Goal: Task Accomplishment & Management: Complete application form

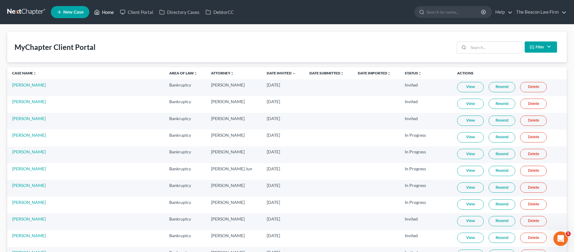
click at [105, 12] on link "Home" at bounding box center [104, 12] width 26 height 11
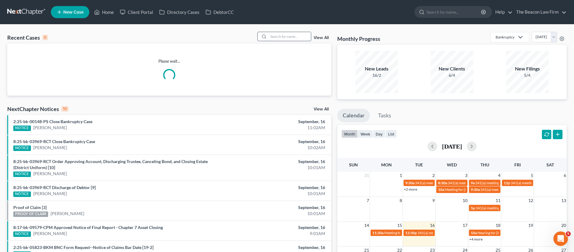
click at [283, 39] on input "search" at bounding box center [290, 36] width 42 height 9
paste input "[PERSON_NAME]"
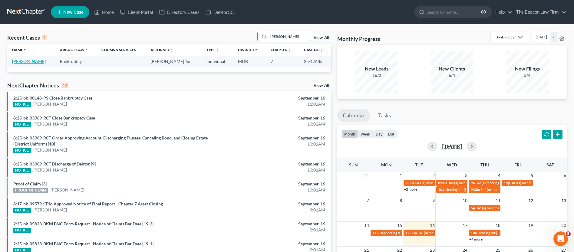
type input "[PERSON_NAME]"
click at [32, 62] on link "[PERSON_NAME]" at bounding box center [29, 61] width 34 height 5
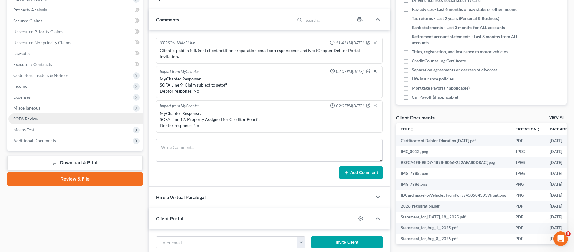
scroll to position [130, 0]
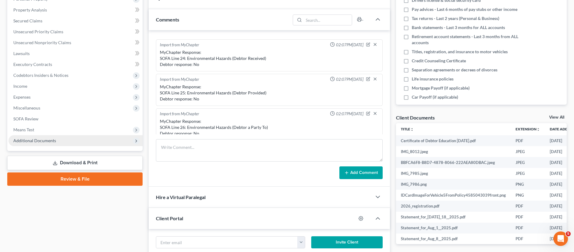
click at [31, 137] on span "Additional Documents" at bounding box center [75, 140] width 134 height 11
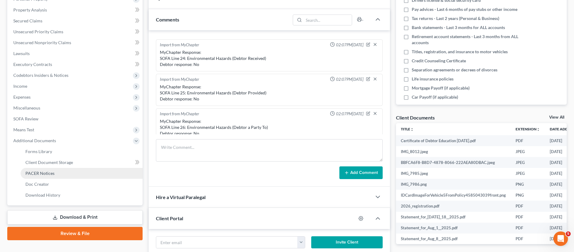
click at [45, 174] on span "PACER Notices" at bounding box center [39, 173] width 29 height 5
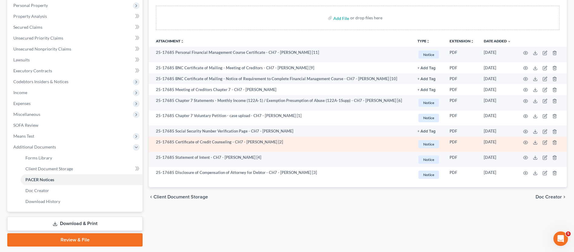
scroll to position [107, 0]
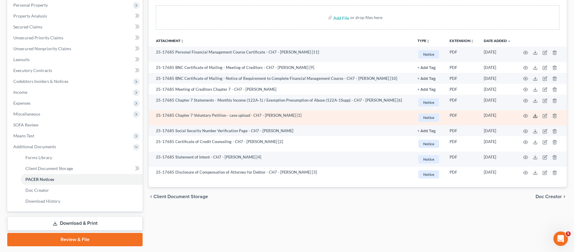
click at [536, 116] on icon at bounding box center [535, 116] width 5 height 5
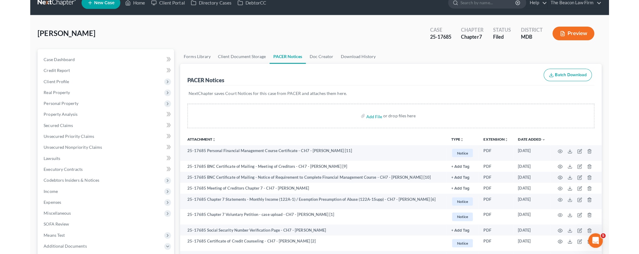
scroll to position [8, 0]
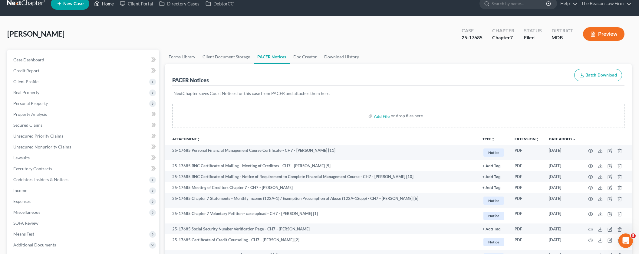
click at [110, 5] on link "Home" at bounding box center [104, 3] width 26 height 11
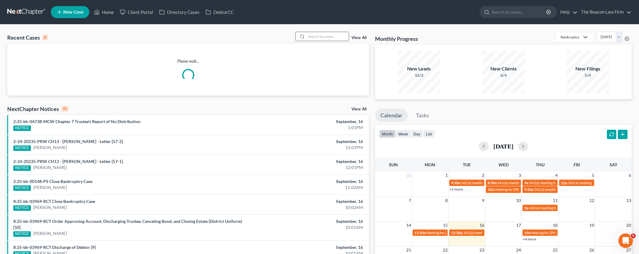
click at [322, 37] on input "search" at bounding box center [327, 36] width 42 height 9
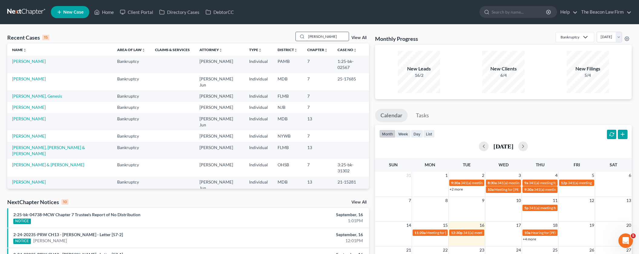
type input "[PERSON_NAME]"
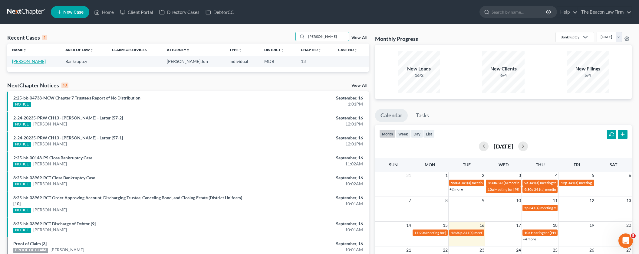
click at [26, 62] on link "[PERSON_NAME]" at bounding box center [29, 61] width 34 height 5
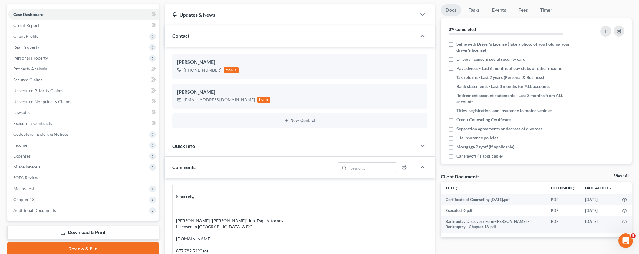
scroll to position [179, 0]
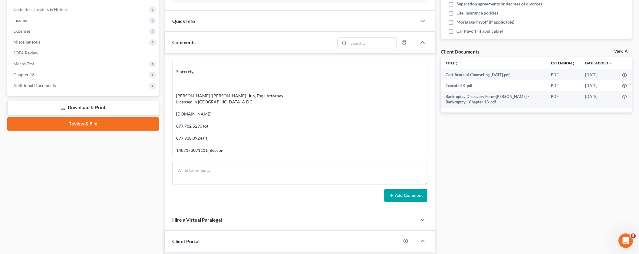
drag, startPoint x: 423, startPoint y: 125, endPoint x: 424, endPoint y: 99, distance: 25.8
click at [424, 99] on div "[PERSON_NAME] Jun 11:07AM[DATE] Sent client NextChapter Debtor Portal invitatio…" at bounding box center [299, 109] width 255 height 97
click at [408, 121] on div "Good morning [PERSON_NAME], Please note the information below from this BK 13/M…" at bounding box center [299, 74] width 247 height 157
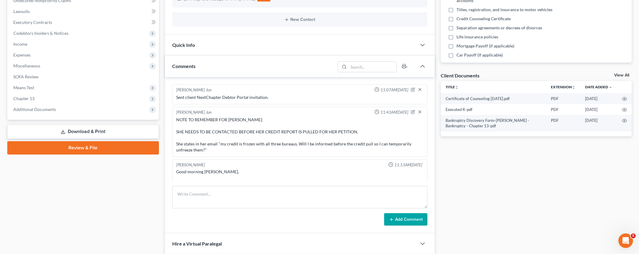
scroll to position [238, 0]
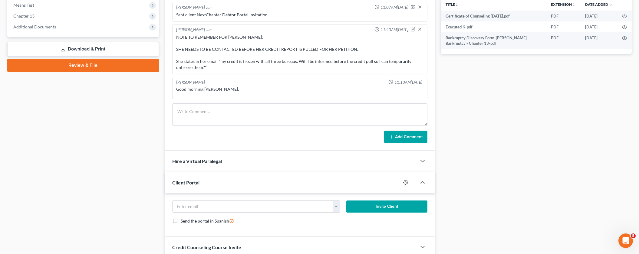
click at [405, 183] on icon "button" at bounding box center [405, 182] width 5 height 5
select select "2"
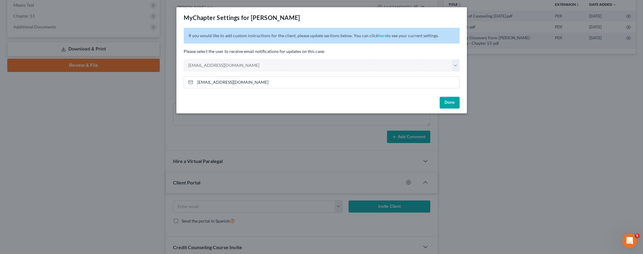
click at [456, 104] on button "Done" at bounding box center [450, 103] width 20 height 12
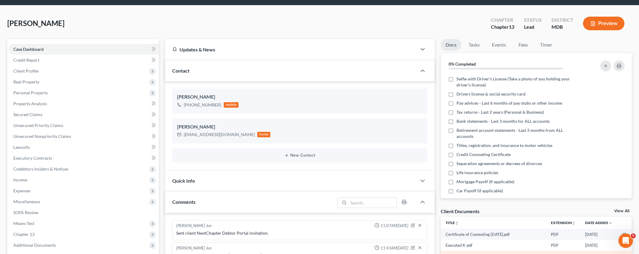
scroll to position [0, 0]
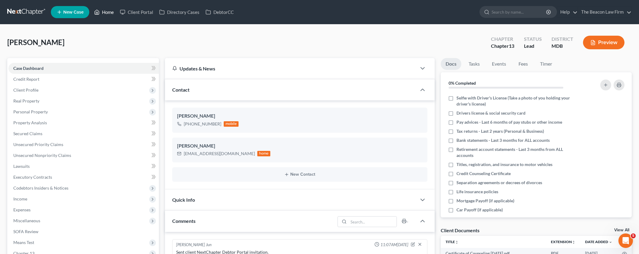
click at [110, 13] on link "Home" at bounding box center [104, 12] width 26 height 11
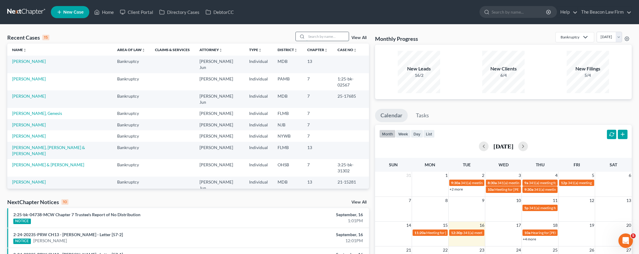
click at [322, 35] on input "search" at bounding box center [327, 36] width 42 height 9
paste input "[PERSON_NAME]"
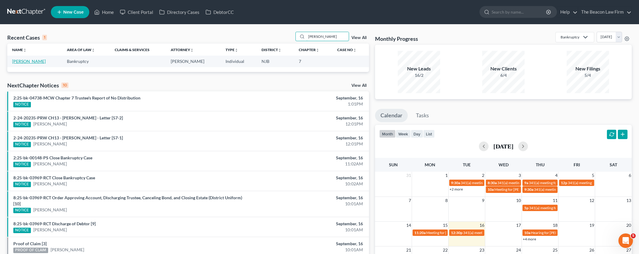
type input "[PERSON_NAME]"
click at [30, 63] on link "[PERSON_NAME]" at bounding box center [29, 61] width 34 height 5
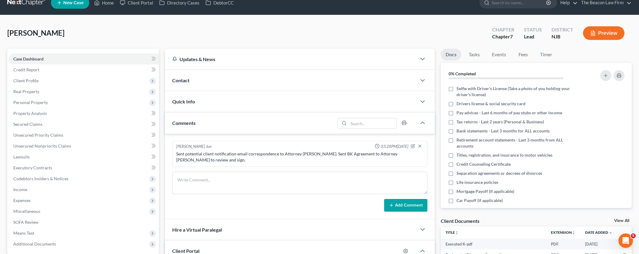
scroll to position [102, 0]
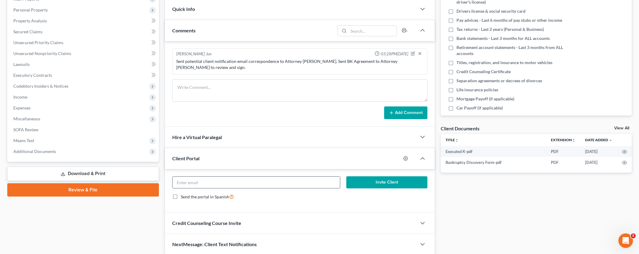
click at [225, 177] on input "email" at bounding box center [257, 183] width 168 height 12
paste input "[EMAIL_ADDRESS][DOMAIN_NAME]"
type input "[EMAIL_ADDRESS][DOMAIN_NAME]"
click at [405, 156] on icon "button" at bounding box center [405, 158] width 5 height 5
select select "0"
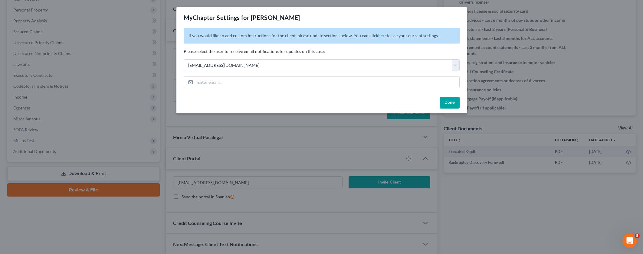
drag, startPoint x: 455, startPoint y: 101, endPoint x: 438, endPoint y: 122, distance: 26.9
click at [456, 101] on button "Done" at bounding box center [450, 103] width 20 height 12
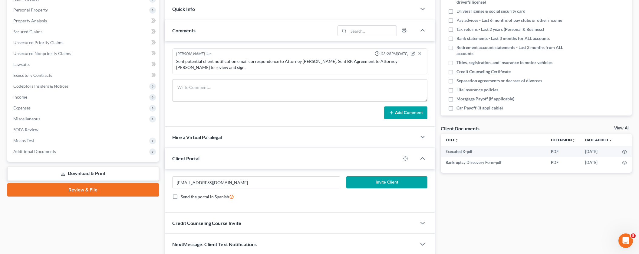
click at [386, 177] on button "Invite Client" at bounding box center [386, 183] width 81 height 12
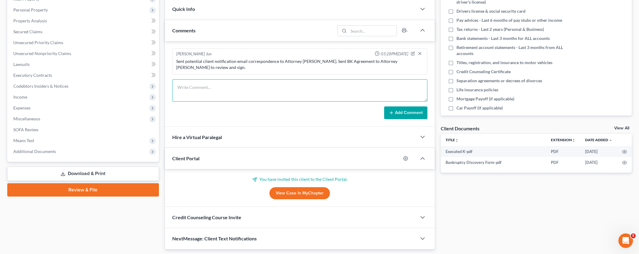
click at [192, 85] on textarea at bounding box center [299, 90] width 255 height 22
drag, startPoint x: 240, startPoint y: 90, endPoint x: 256, endPoint y: 87, distance: 15.5
click at [240, 90] on textarea at bounding box center [299, 90] width 255 height 22
paste textarea "Client is paid in full. Sent client and Attorney [PERSON_NAME] petition prepara…"
click at [305, 62] on div "Sent potential client notification email correspondence to Attorney [PERSON_NAM…" at bounding box center [299, 64] width 247 height 12
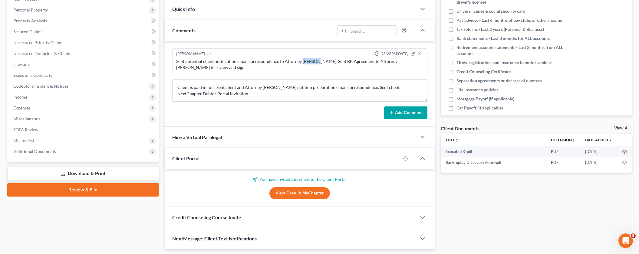
copy div "[PERSON_NAME]"
drag, startPoint x: 302, startPoint y: 61, endPoint x: 313, endPoint y: 61, distance: 11.8
click at [313, 61] on div "Sent potential client notification email correspondence to Attorney [PERSON_NAM…" at bounding box center [299, 64] width 247 height 12
click at [267, 82] on textarea "Client is paid in full. Sent client and Attorney [PERSON_NAME] petition prepara…" at bounding box center [299, 90] width 255 height 22
paste textarea "[PERSON_NAME]"
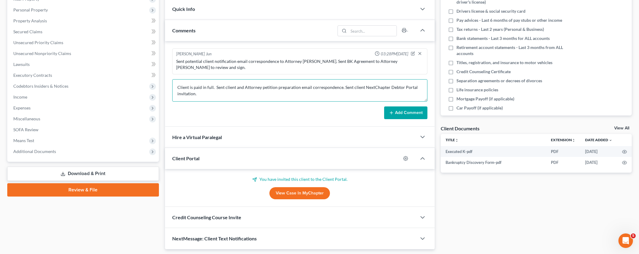
paste textarea "[PERSON_NAME]"
type textarea "Client is paid in full. Sent client and Attorney [PERSON_NAME] petition prepara…"
click at [412, 107] on button "Add Comment" at bounding box center [405, 113] width 43 height 13
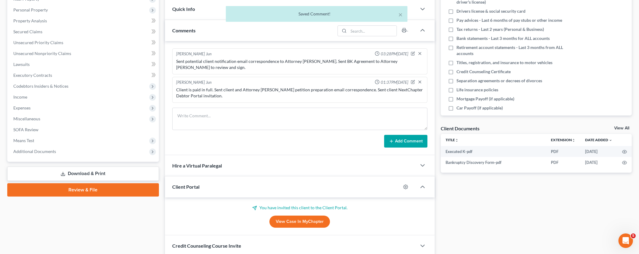
scroll to position [0, 0]
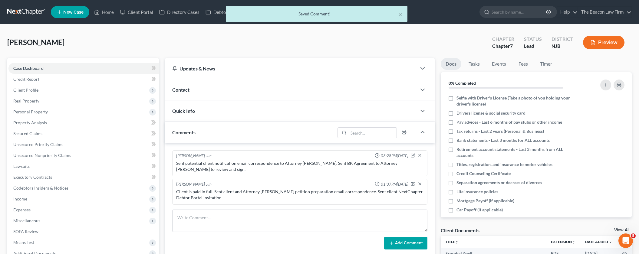
click at [143, 11] on div "× Saved Comment!" at bounding box center [316, 15] width 639 height 19
click at [141, 13] on div "× Saved Comment!" at bounding box center [316, 15] width 639 height 19
click at [145, 14] on div "× Saved Comment!" at bounding box center [316, 15] width 639 height 19
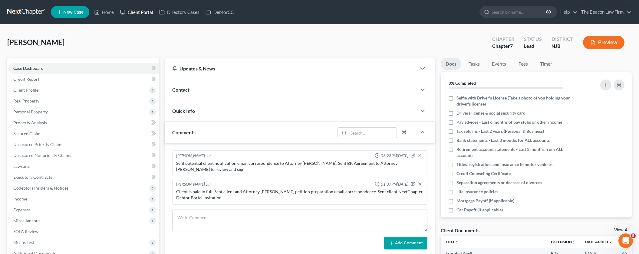
click at [145, 13] on link "Client Portal" at bounding box center [136, 12] width 39 height 11
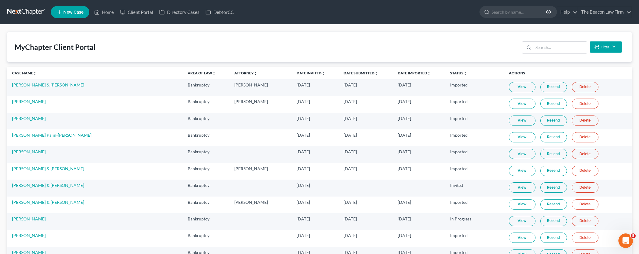
drag, startPoint x: 630, startPoint y: 90, endPoint x: 273, endPoint y: 74, distance: 358.0
click at [297, 73] on link "Date Invited unfold_more expand_more expand_less" at bounding box center [311, 73] width 28 height 5
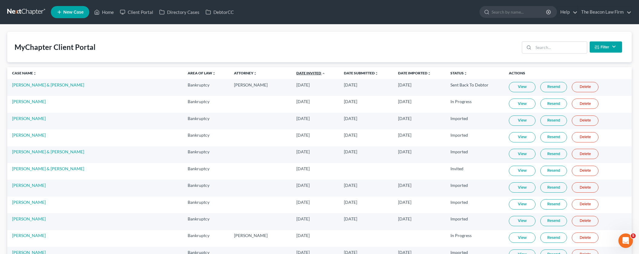
click at [296, 74] on link "Date Invited unfold_more expand_more expand_less" at bounding box center [310, 73] width 29 height 5
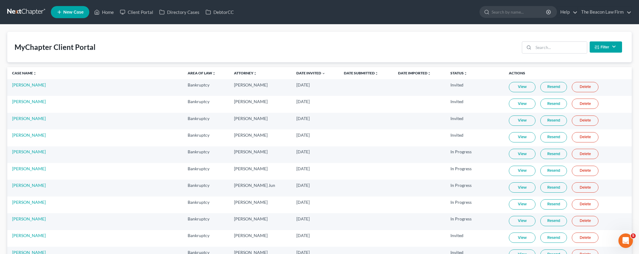
click at [541, 88] on link "Resend" at bounding box center [554, 87] width 27 height 10
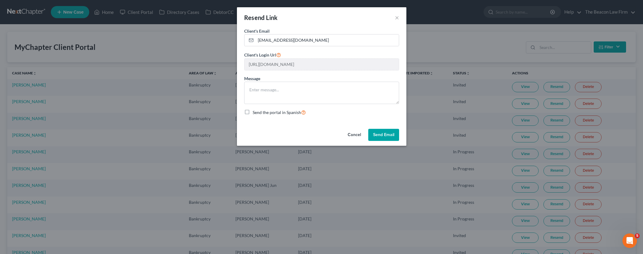
click at [383, 133] on button "Send Email" at bounding box center [384, 135] width 31 height 12
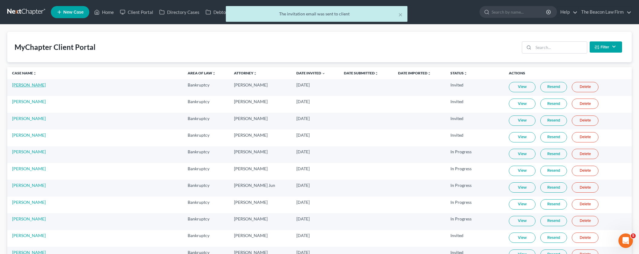
click at [28, 85] on link "[PERSON_NAME]" at bounding box center [29, 84] width 34 height 5
